Goal: Book appointment/travel/reservation

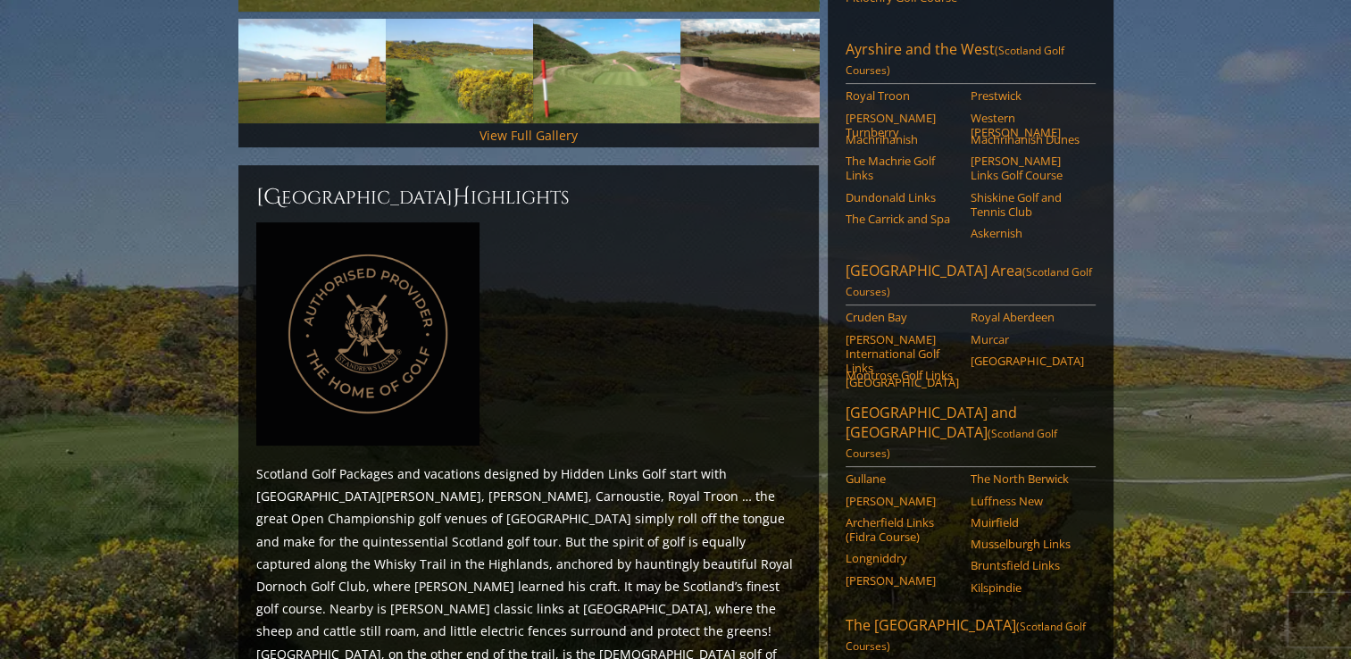
scroll to position [804, 0]
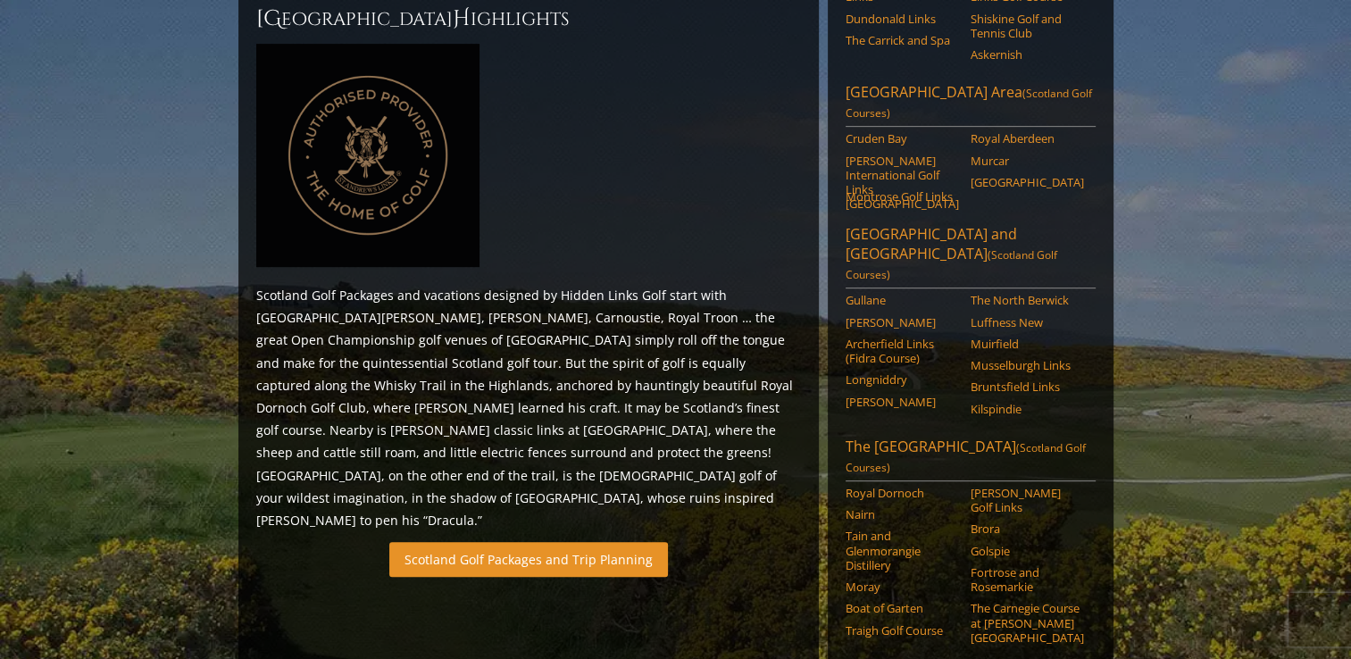
click at [493, 542] on link "Scotland Golf Packages and Trip Planning" at bounding box center [528, 559] width 279 height 35
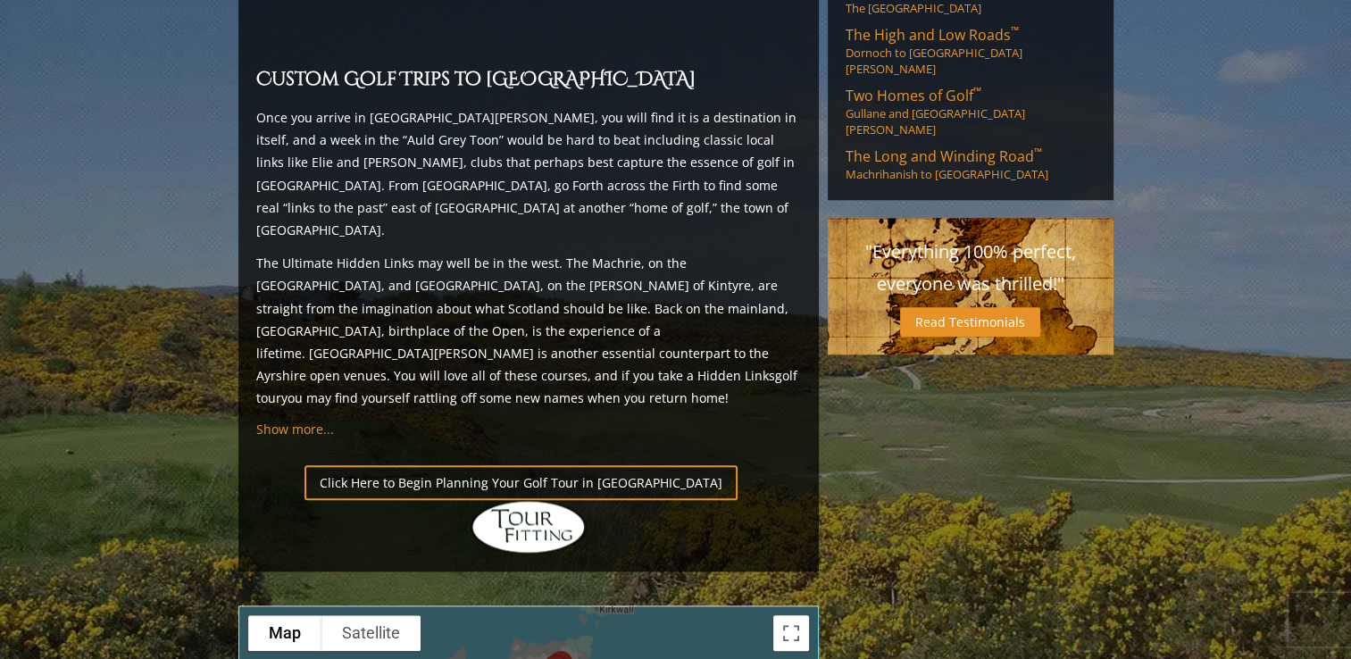
scroll to position [1340, 0]
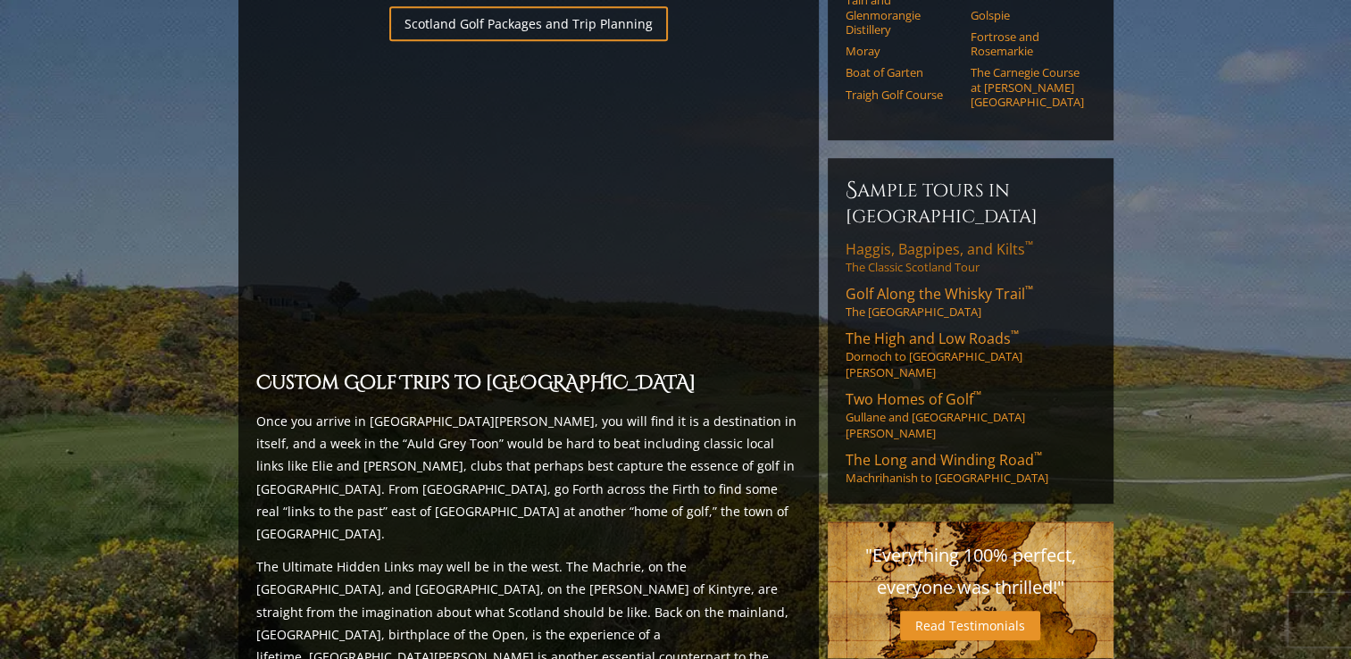
click at [916, 239] on span "Haggis, Bagpipes, and Kilts ™" at bounding box center [940, 249] width 188 height 20
click at [936, 284] on span "Golf Along the Whisky Trail ™" at bounding box center [940, 294] width 188 height 20
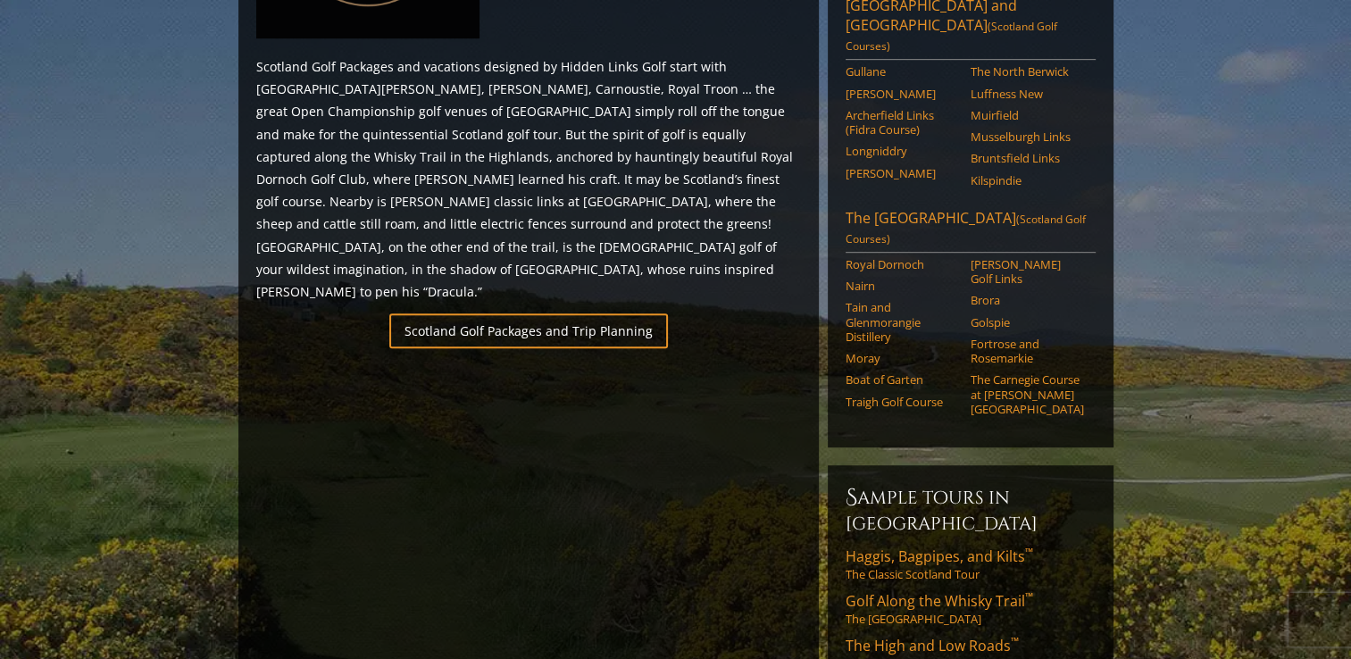
scroll to position [982, 0]
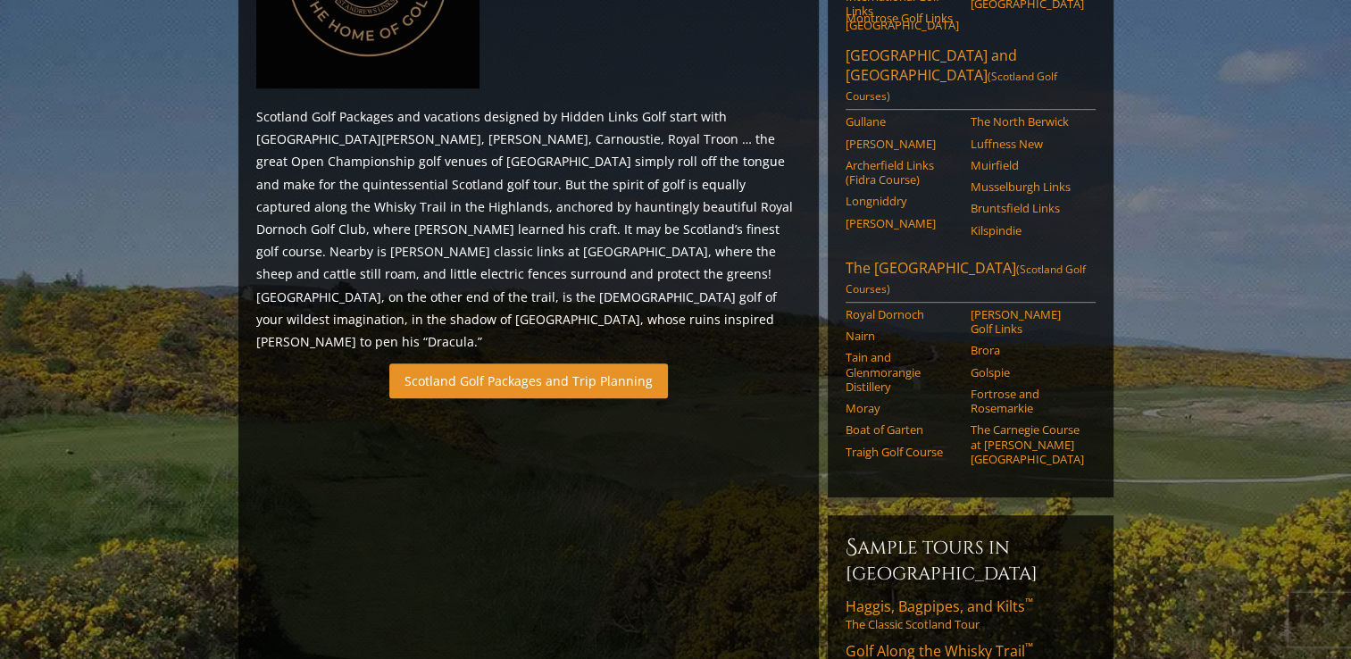
click at [559, 364] on link "Scotland Golf Packages and Trip Planning" at bounding box center [528, 381] width 279 height 35
